Goal: Information Seeking & Learning: Find specific fact

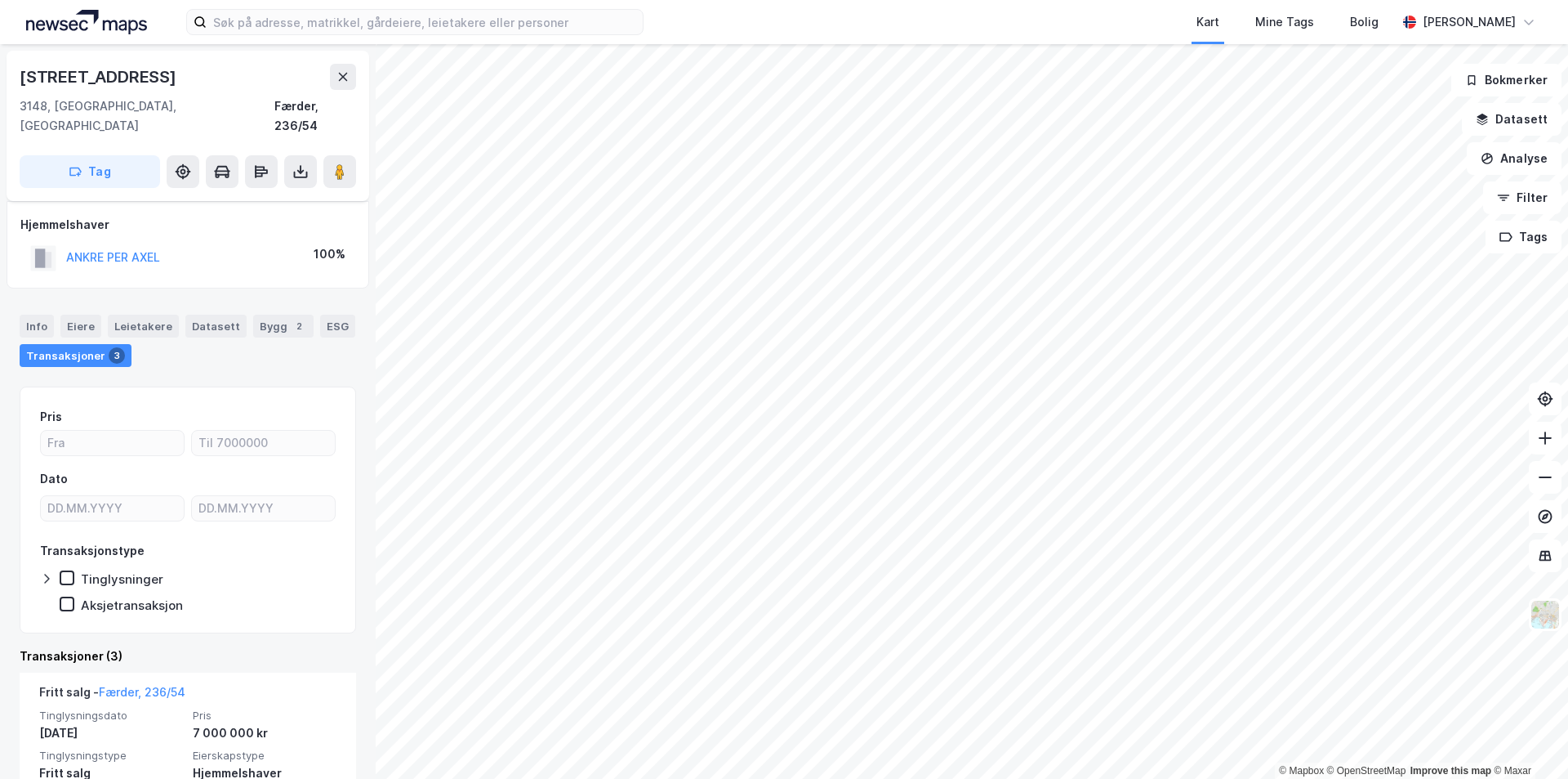
scroll to position [82, 0]
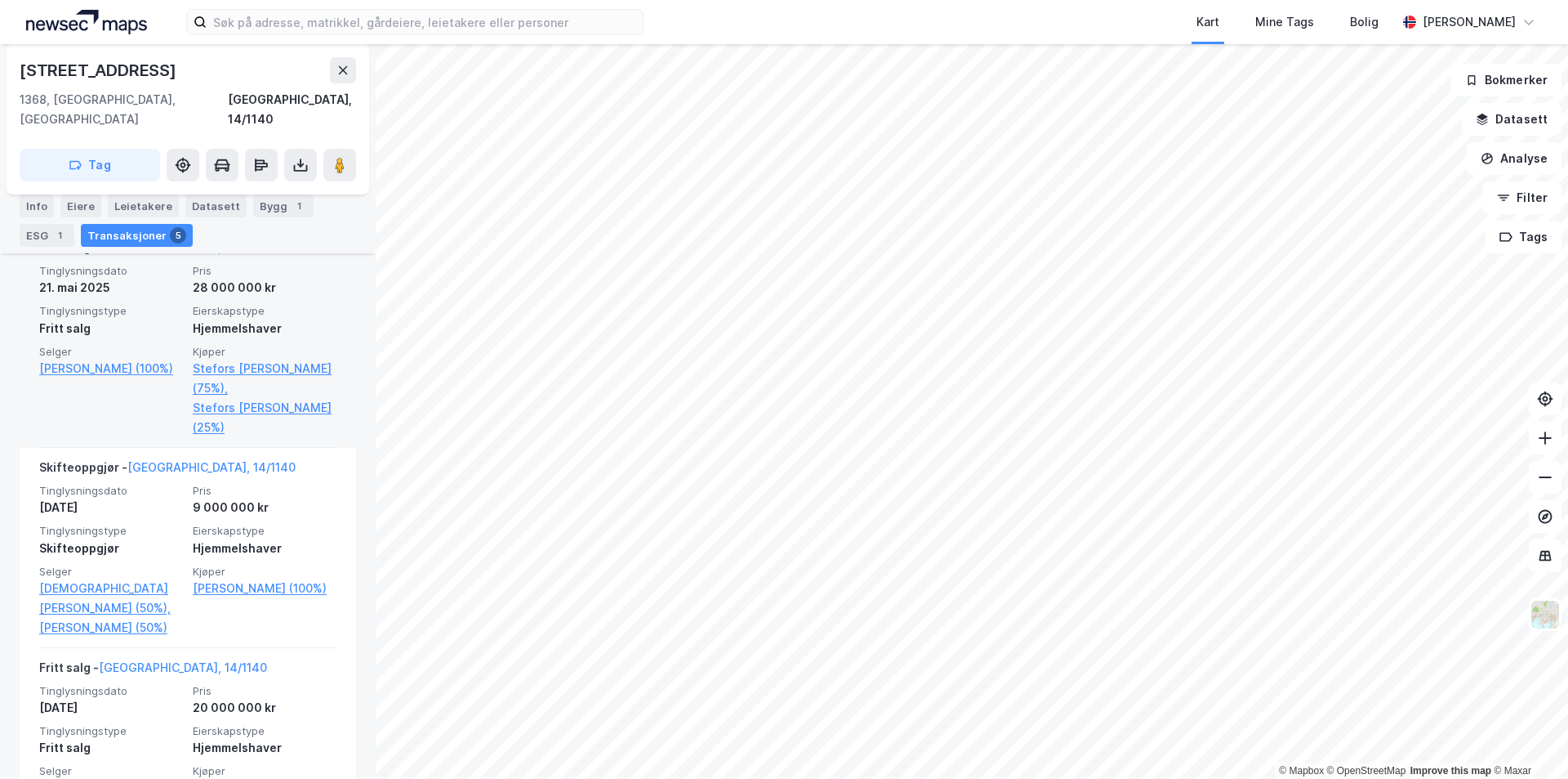
scroll to position [572, 0]
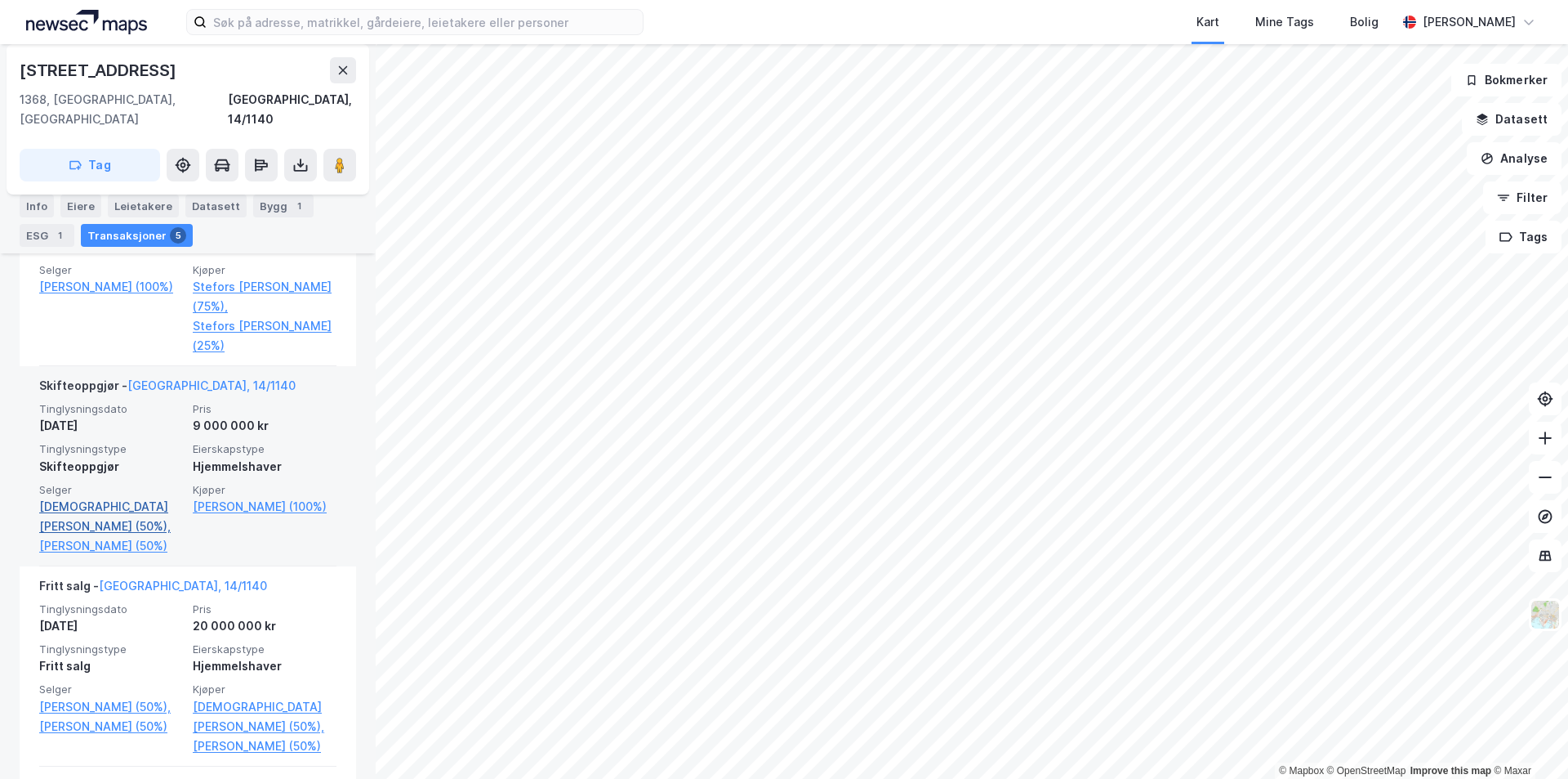
click at [75, 497] on link "[DEMOGRAPHIC_DATA][PERSON_NAME] (50%)," at bounding box center [111, 517] width 144 height 39
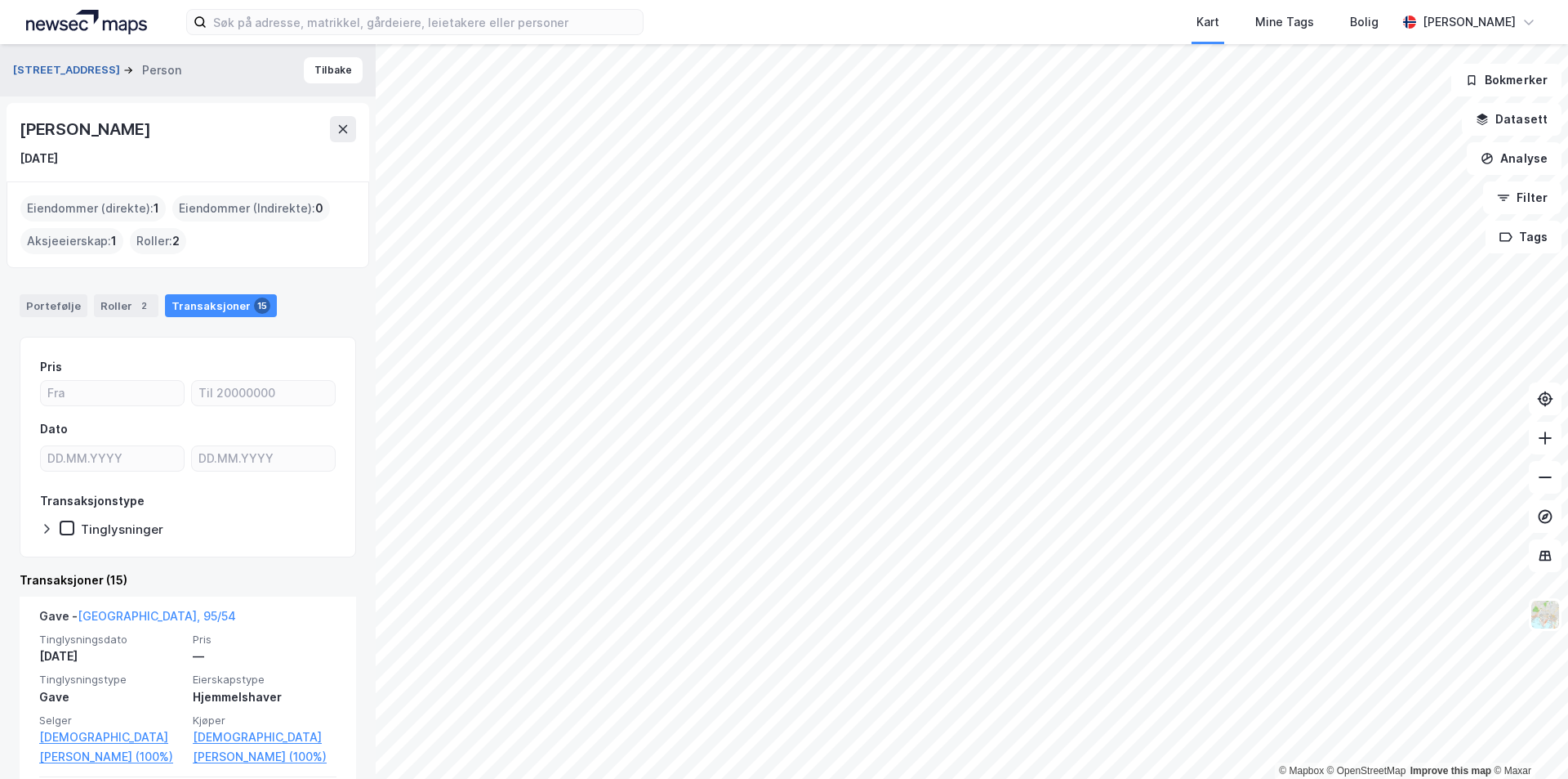
click at [52, 68] on button "[STREET_ADDRESS]" at bounding box center [68, 70] width 110 height 16
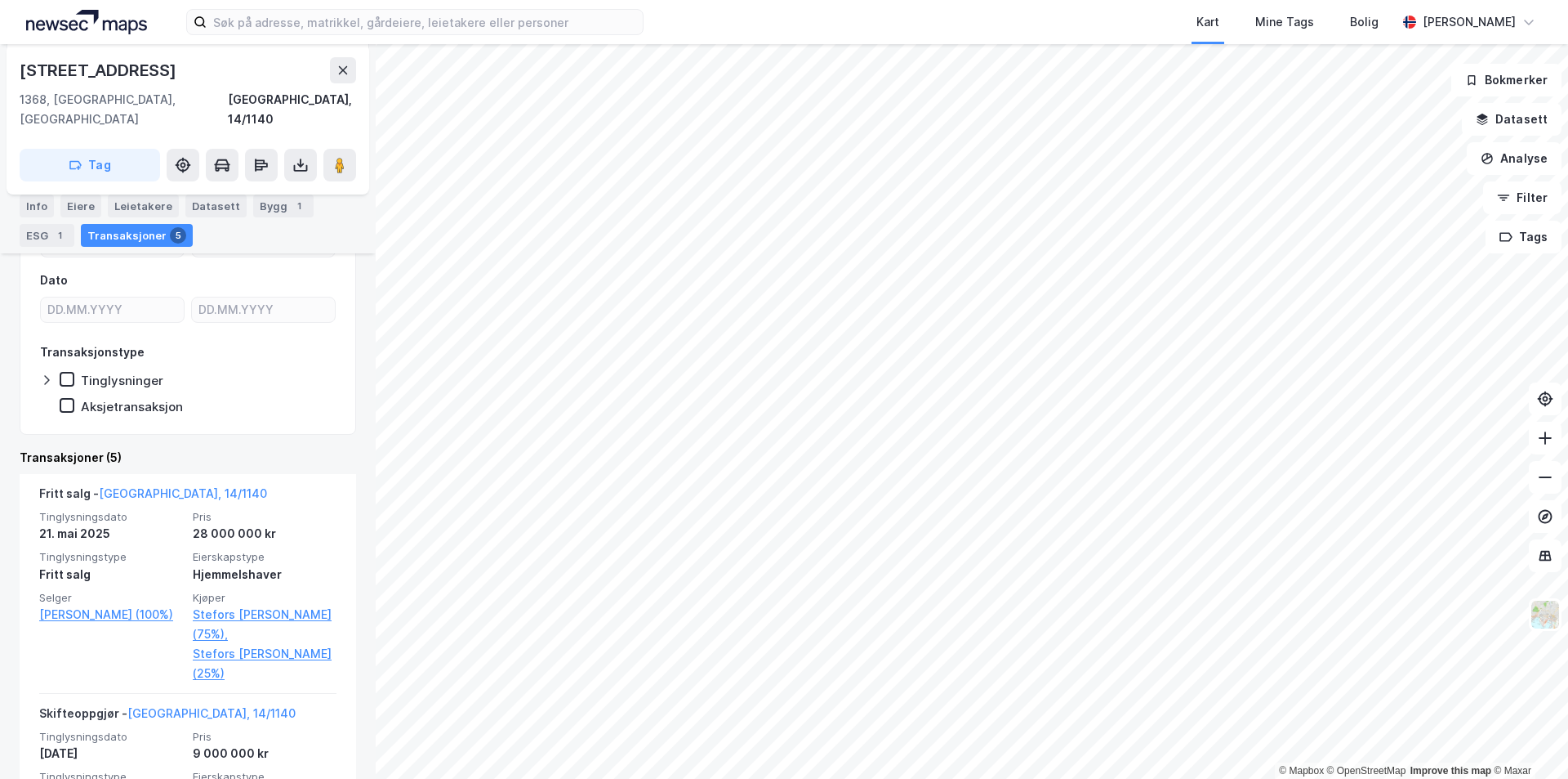
scroll to position [327, 0]
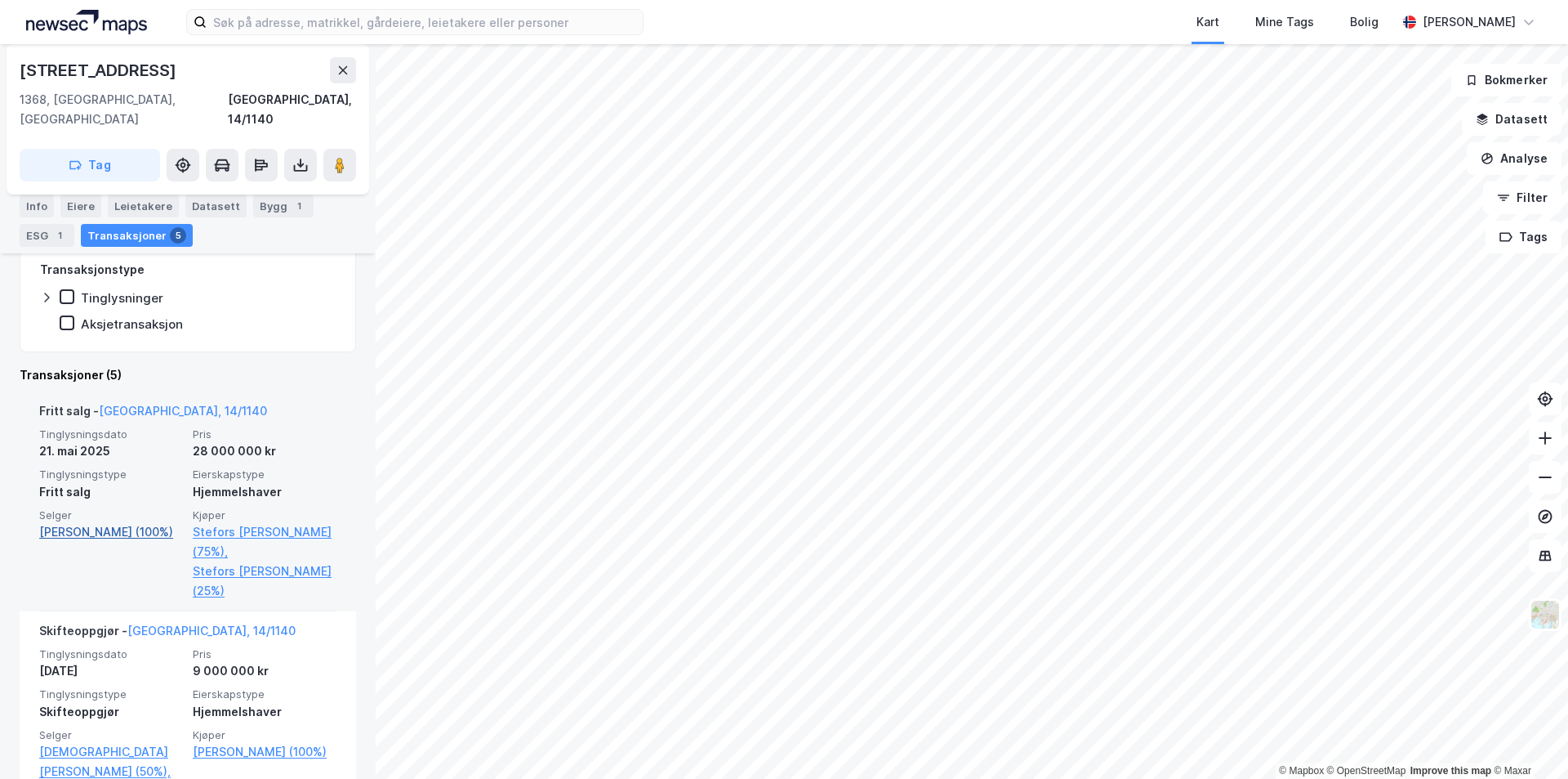
click at [119, 522] on link "[PERSON_NAME] (100%)" at bounding box center [111, 532] width 144 height 20
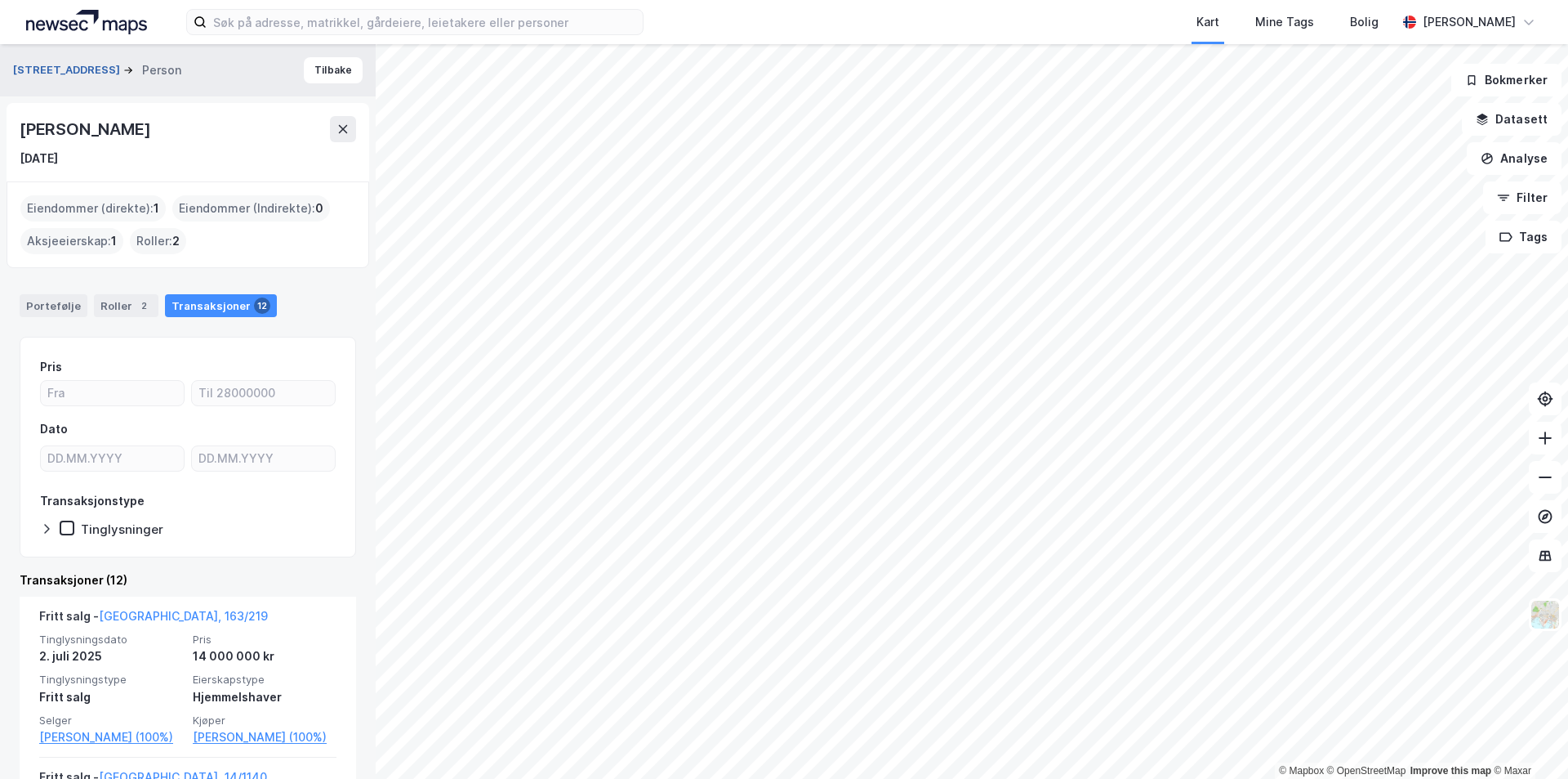
click at [68, 71] on button "[STREET_ADDRESS]" at bounding box center [68, 70] width 110 height 16
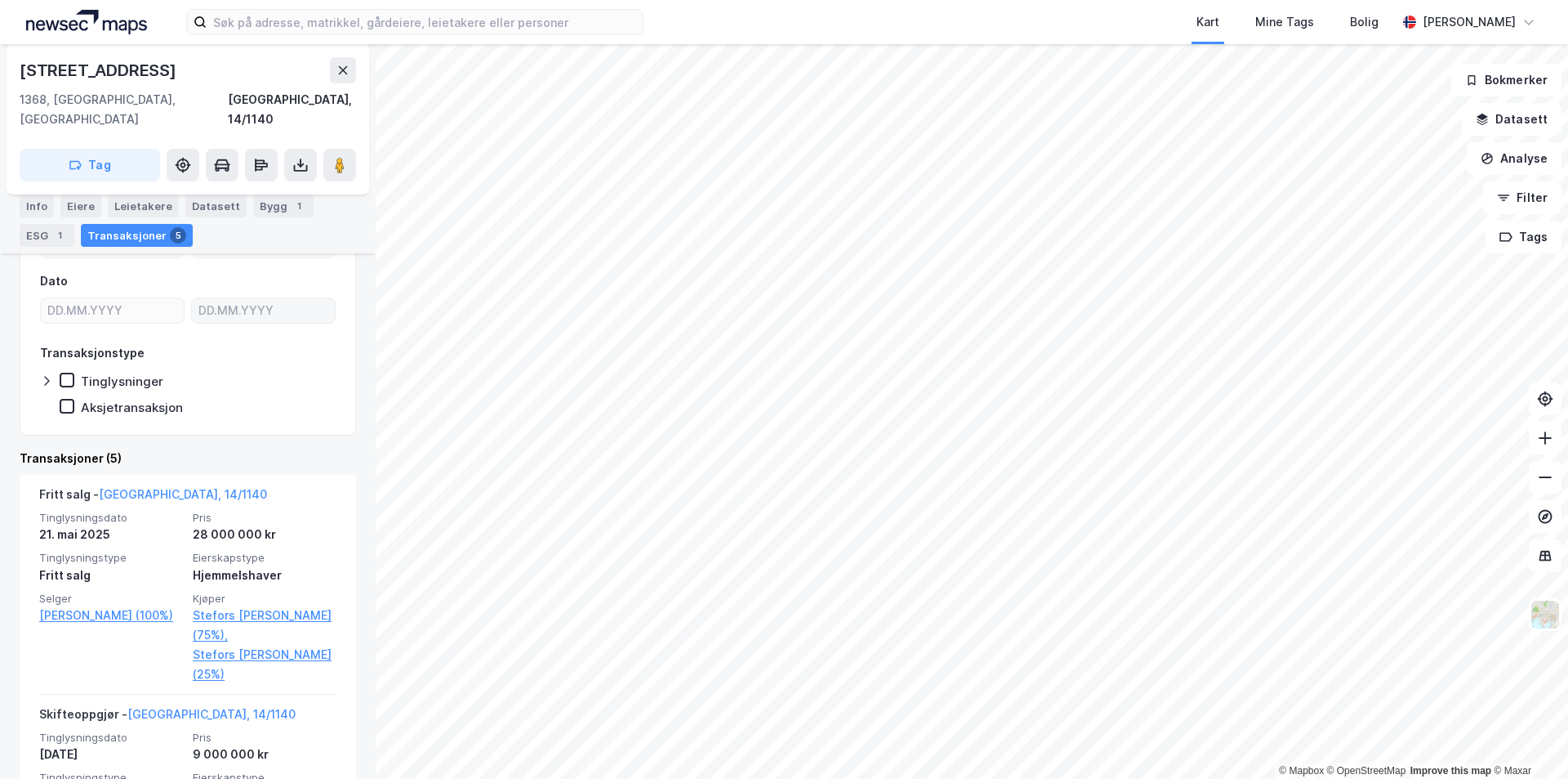
scroll to position [245, 0]
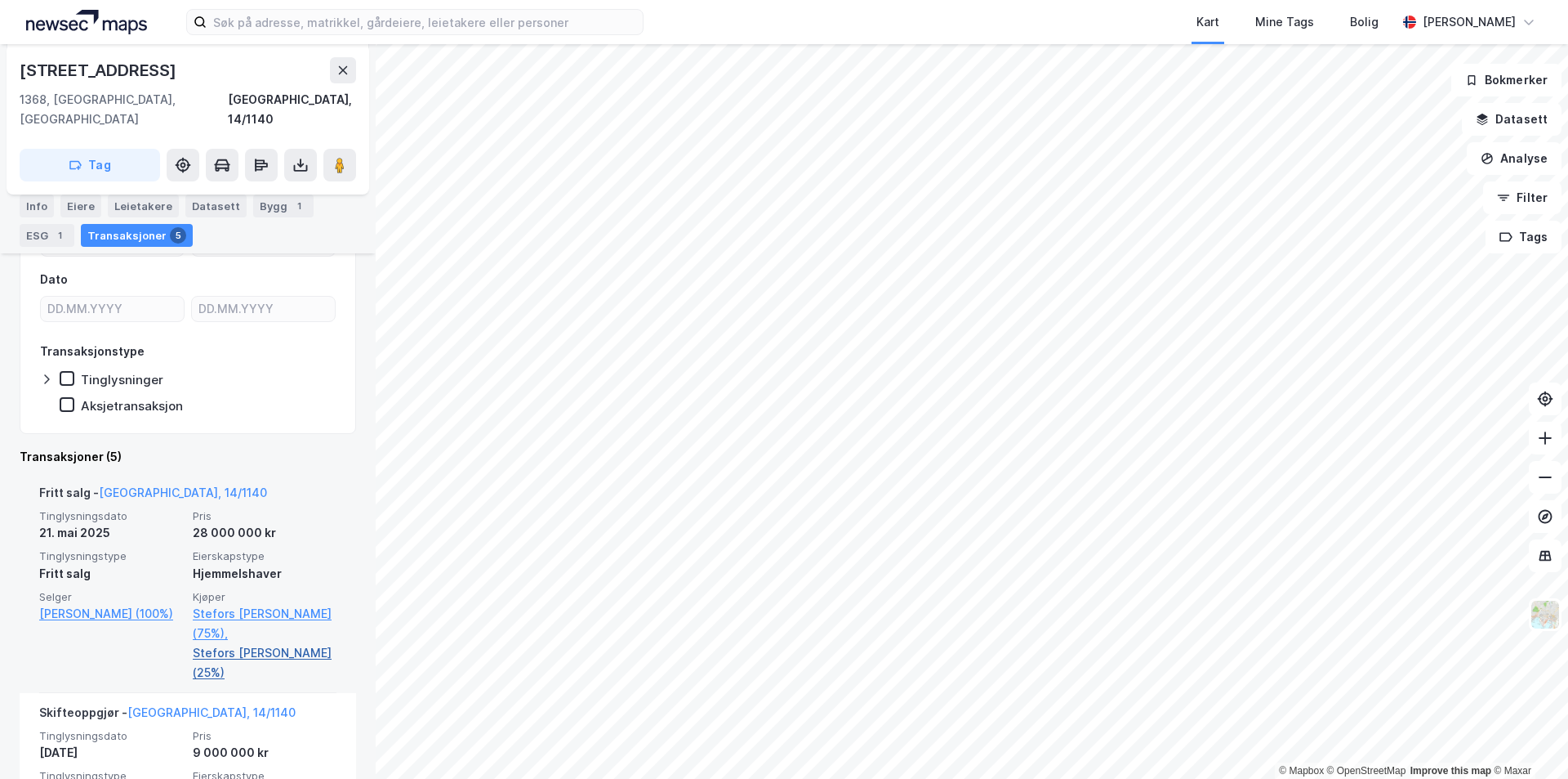
click at [267, 643] on link "Stefors [PERSON_NAME] (25%)" at bounding box center [265, 662] width 144 height 39
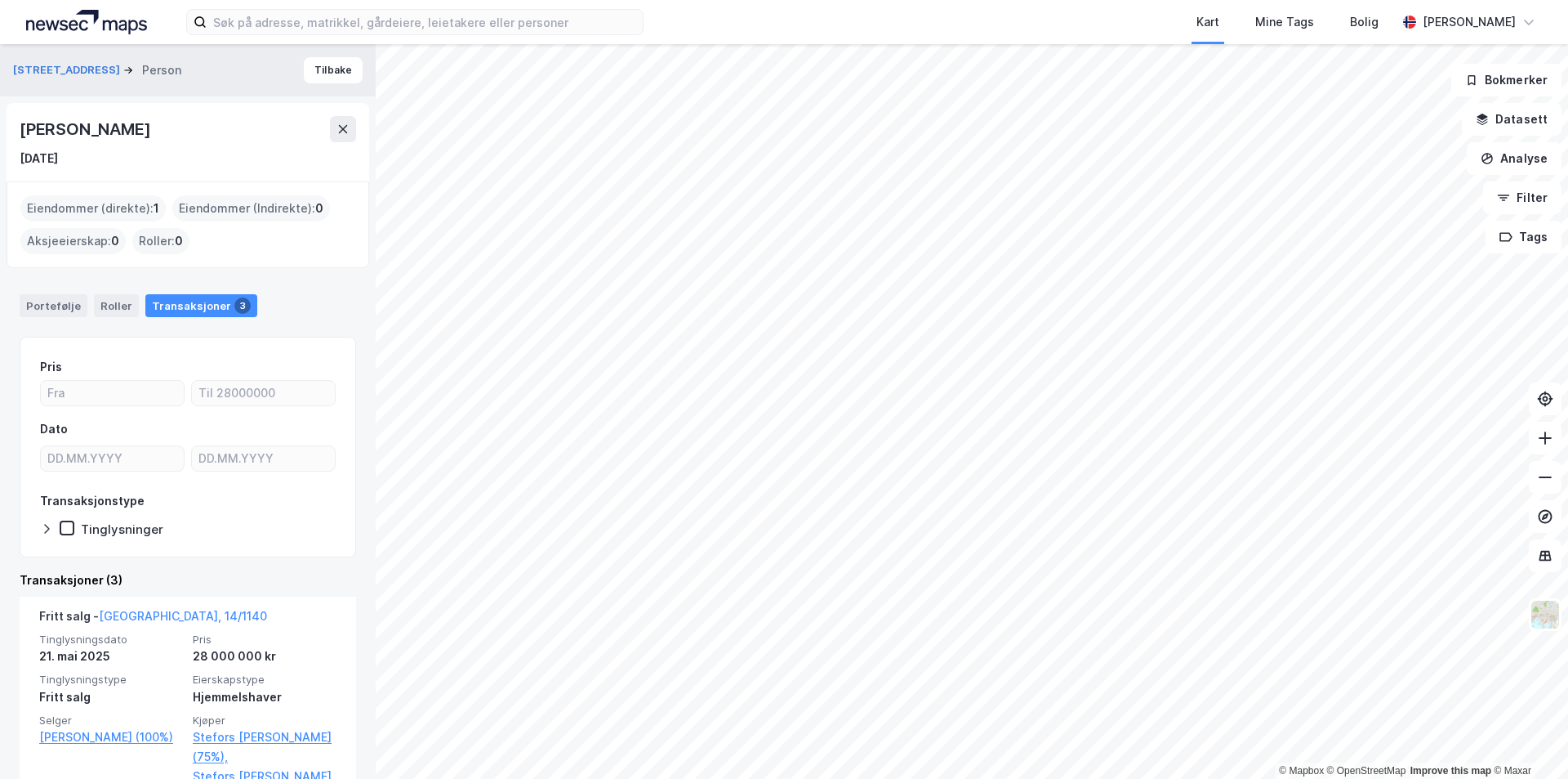
scroll to position [82, 0]
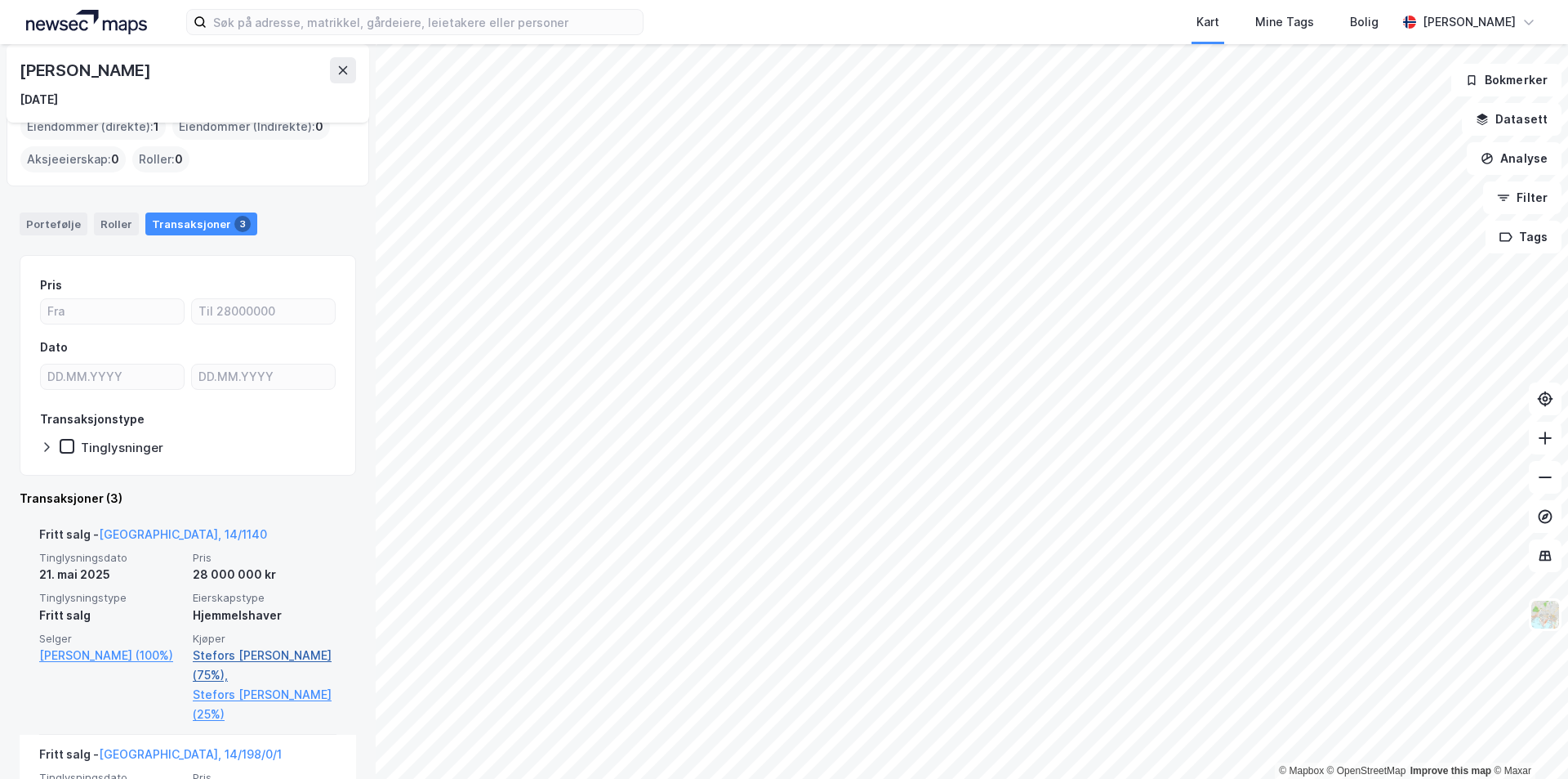
click at [223, 655] on link "Stefors [PERSON_NAME] (75%)," at bounding box center [265, 665] width 144 height 39
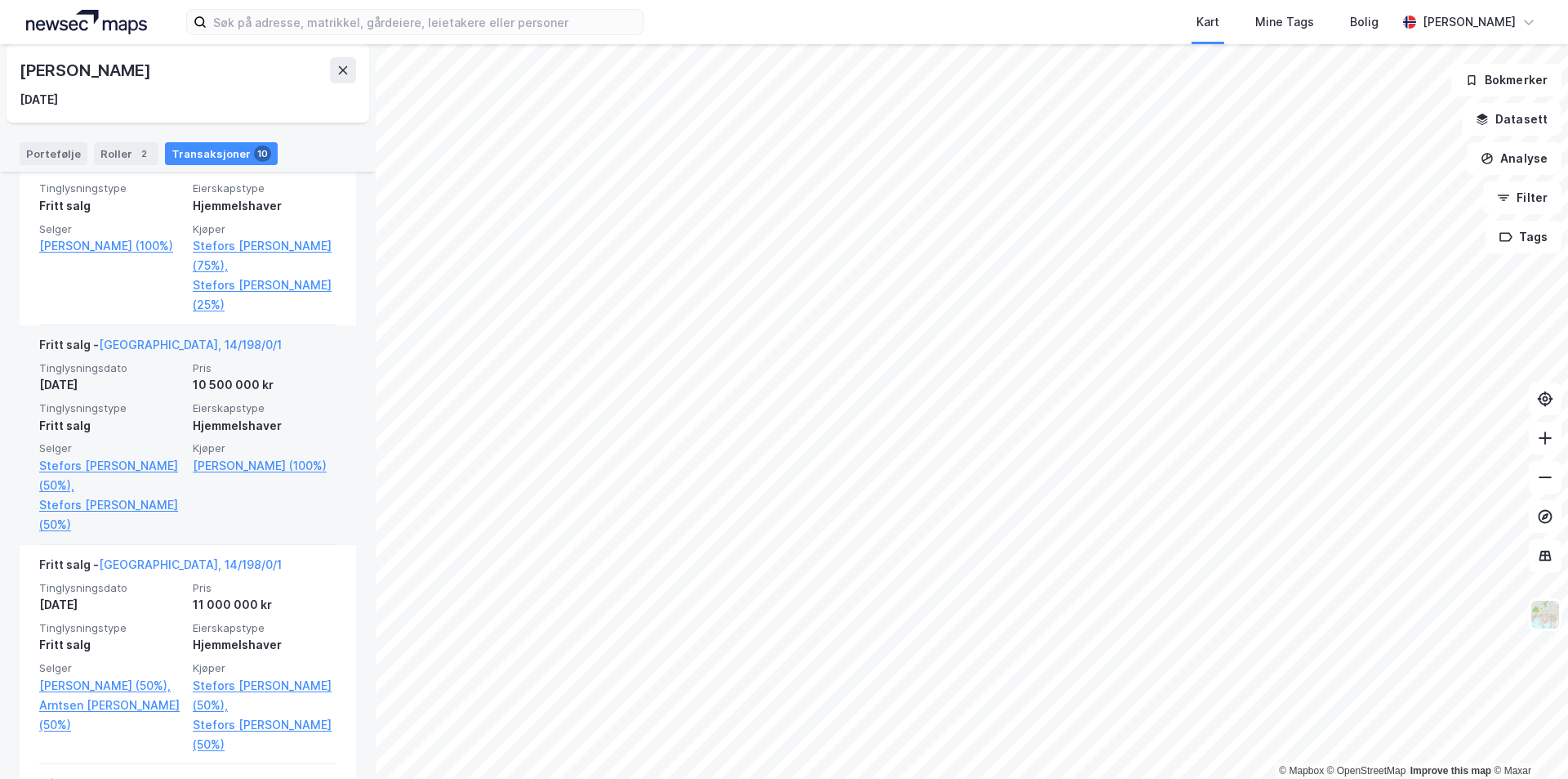
scroll to position [490, 0]
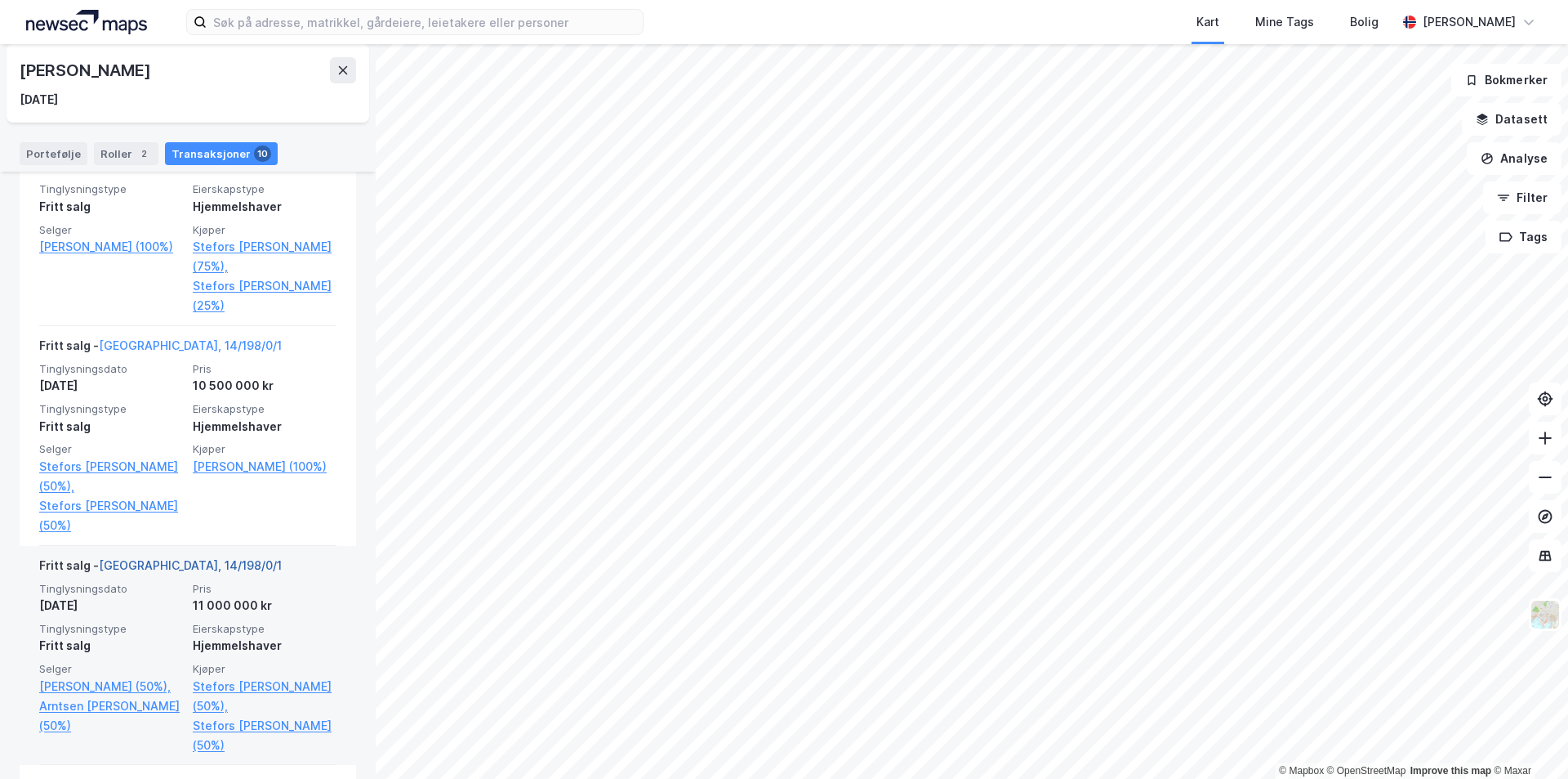
click at [151, 568] on link "[GEOGRAPHIC_DATA], 14/198/0/1" at bounding box center [190, 565] width 183 height 13
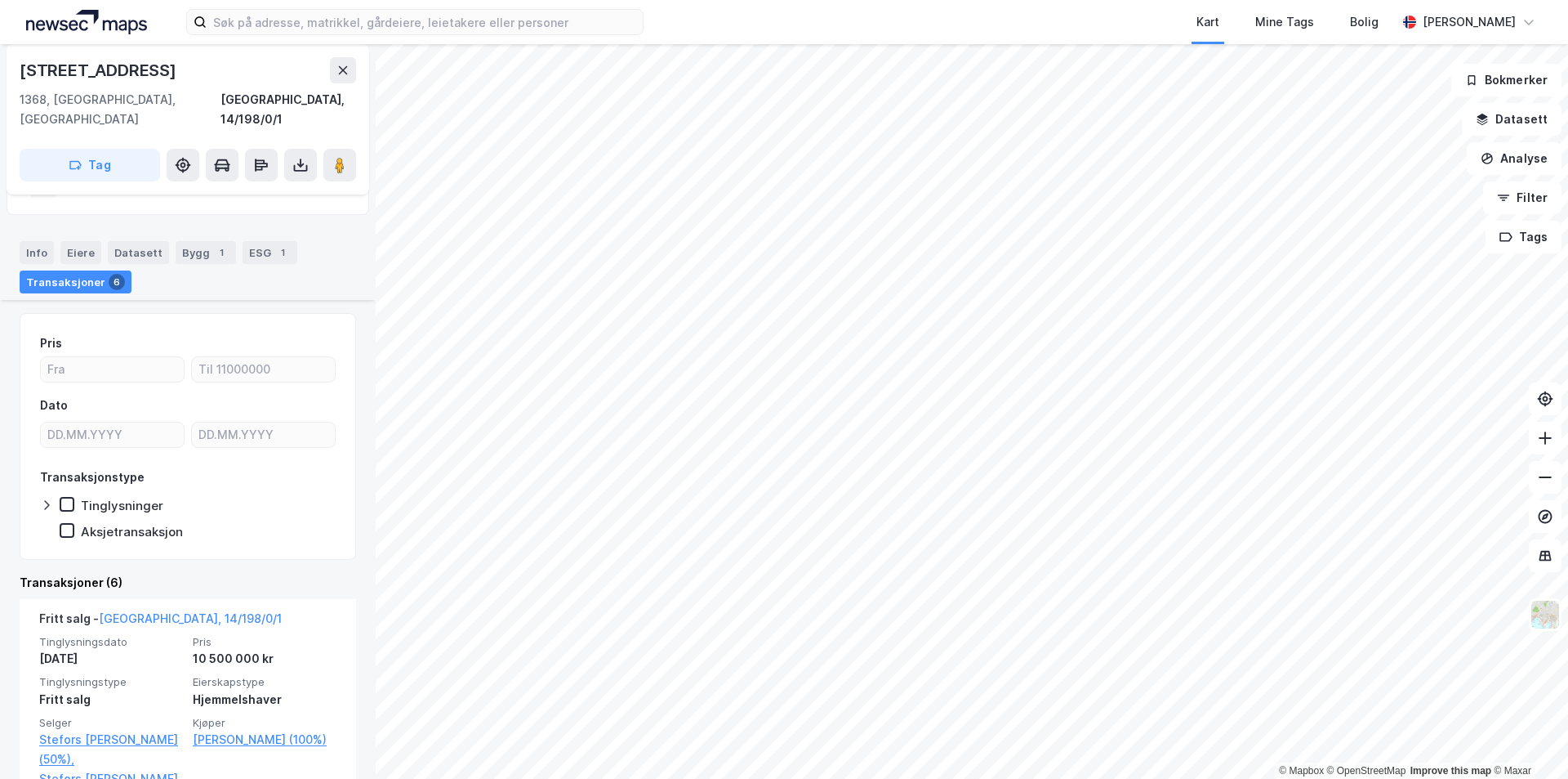
scroll to position [271, 0]
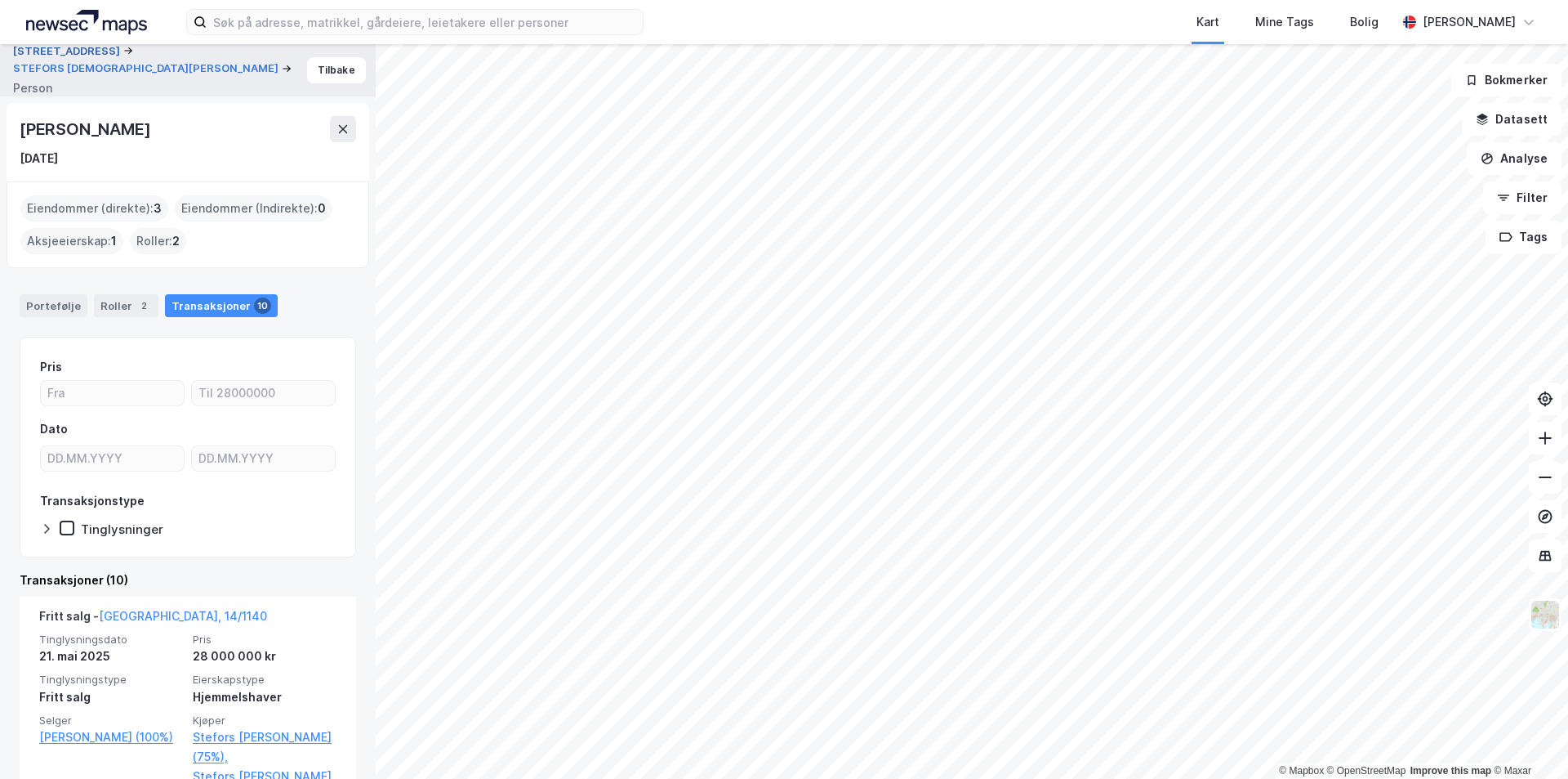
click at [38, 57] on button "[STREET_ADDRESS]" at bounding box center [68, 51] width 110 height 16
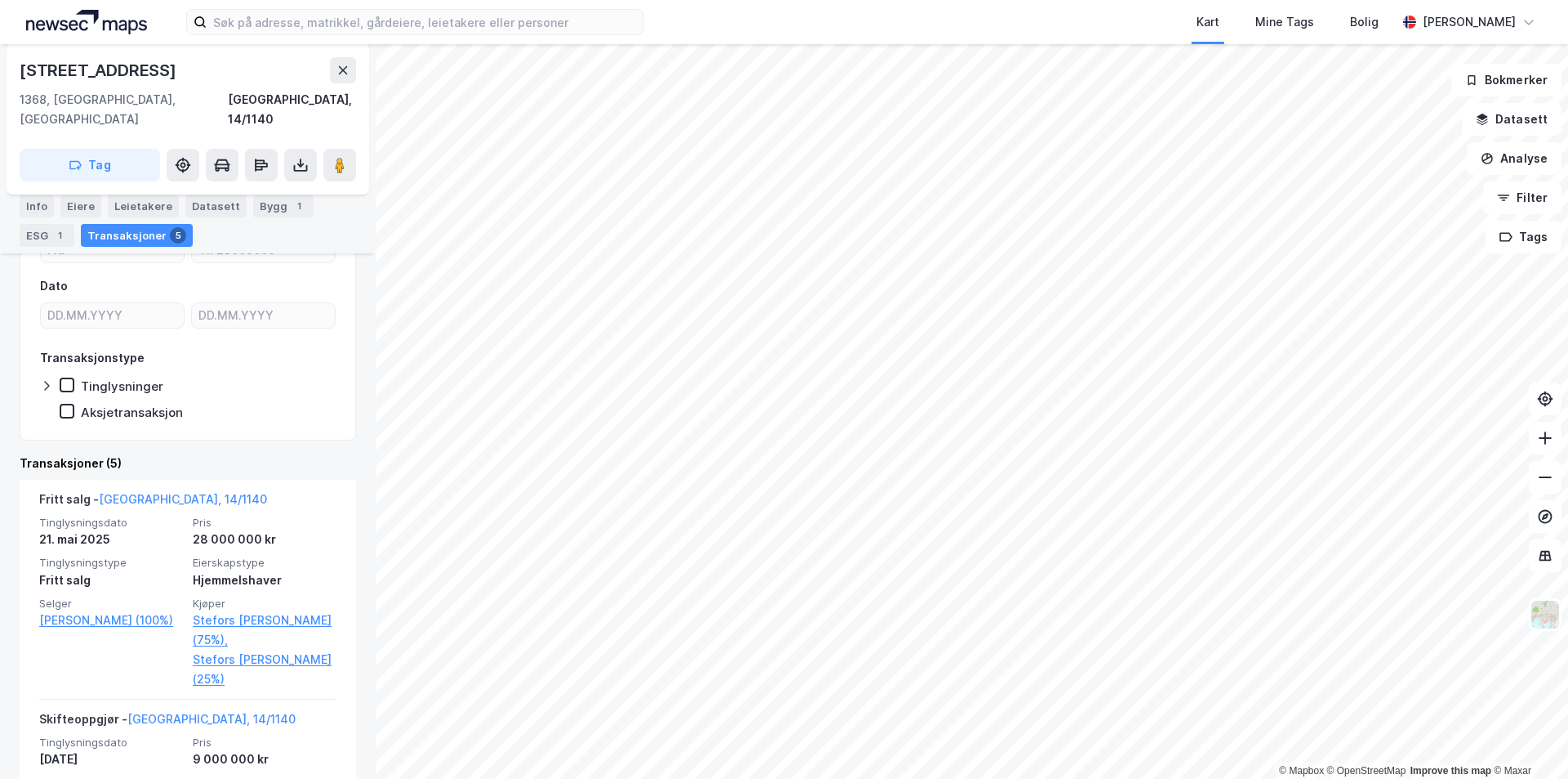
scroll to position [245, 0]
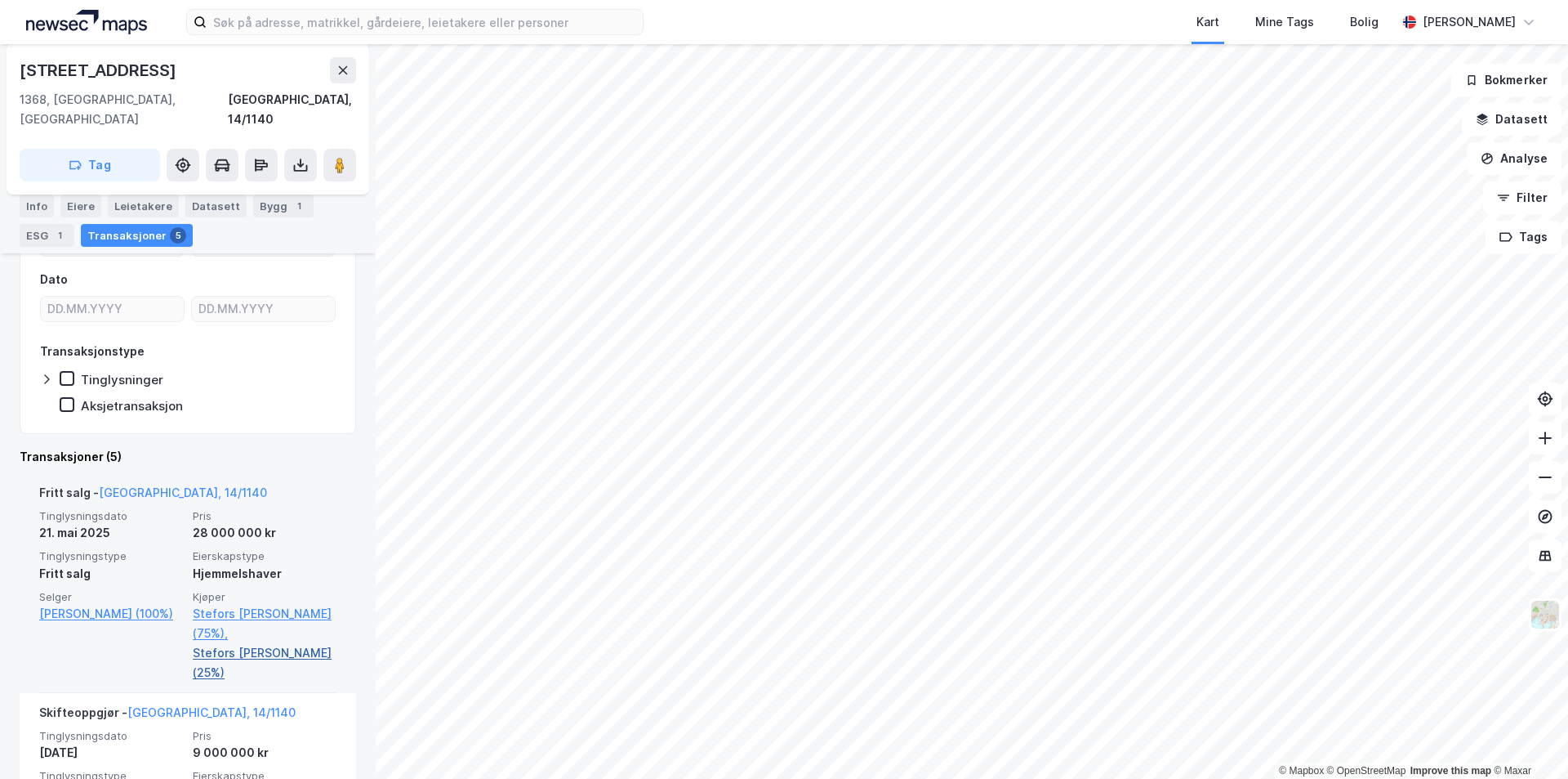
click at [286, 643] on link "Stefors [PERSON_NAME] (25%)" at bounding box center [265, 662] width 144 height 39
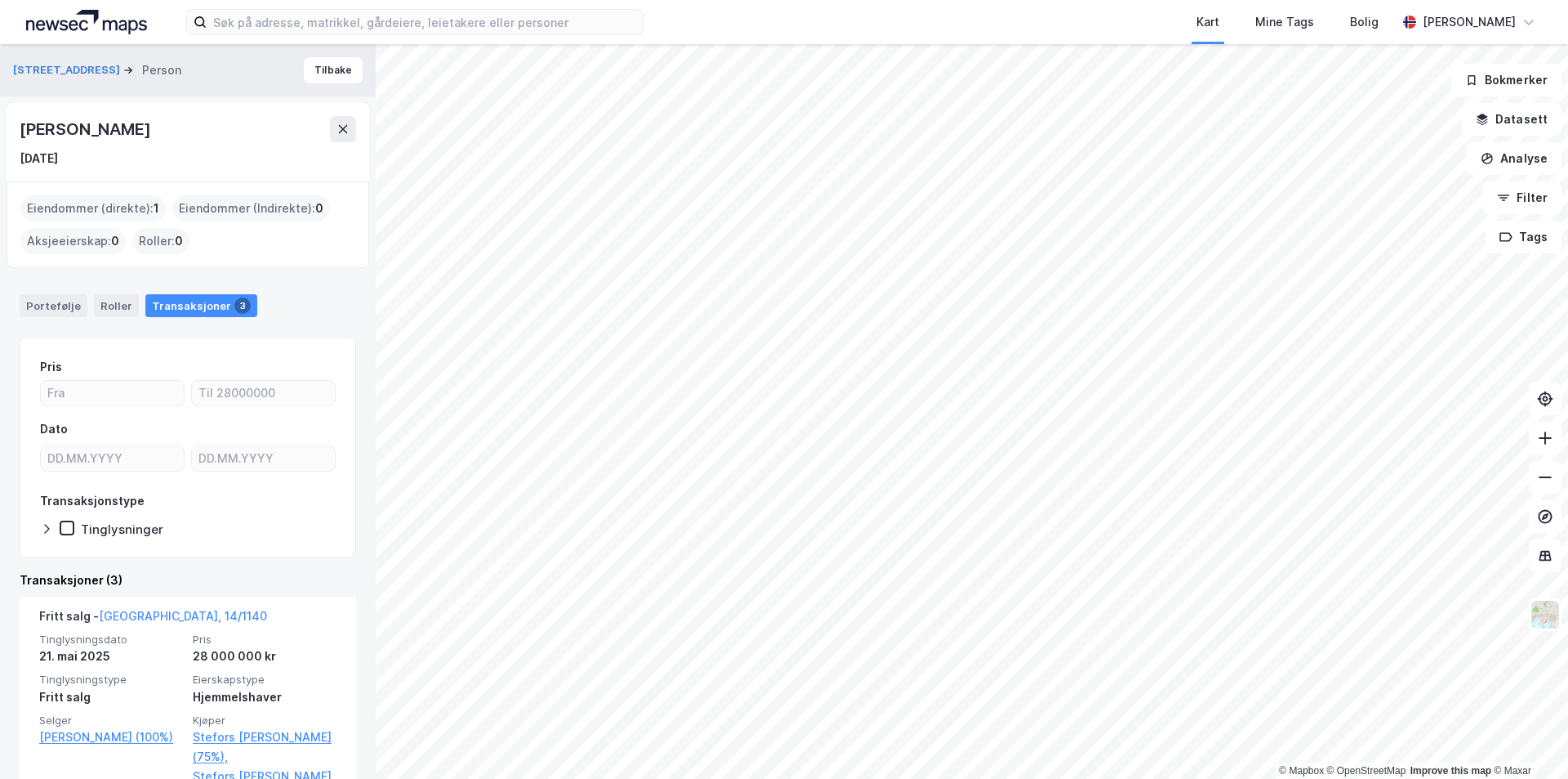
drag, startPoint x: 218, startPoint y: 131, endPoint x: 22, endPoint y: 131, distance: 196.0
click at [22, 131] on div "[PERSON_NAME]" at bounding box center [187, 128] width 336 height 26
copy div "[PERSON_NAME]"
